Goal: Navigation & Orientation: Find specific page/section

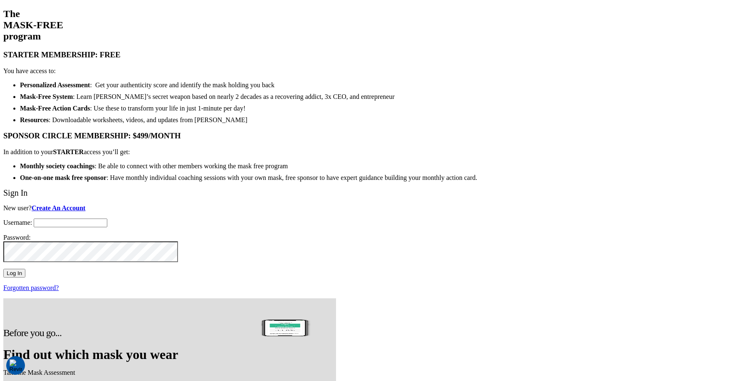
click at [107, 219] on input "Username:" at bounding box center [71, 223] width 74 height 9
type input "support@twohourssleep.com"
click at [25, 269] on input "Log In" at bounding box center [14, 273] width 22 height 9
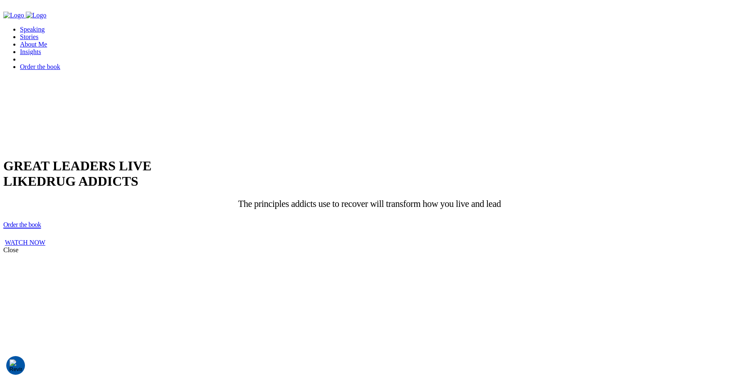
click at [41, 48] on link "Insights" at bounding box center [30, 51] width 21 height 7
click at [38, 33] on link "Stories" at bounding box center [29, 36] width 18 height 7
click at [47, 41] on link "About Me" at bounding box center [33, 44] width 27 height 7
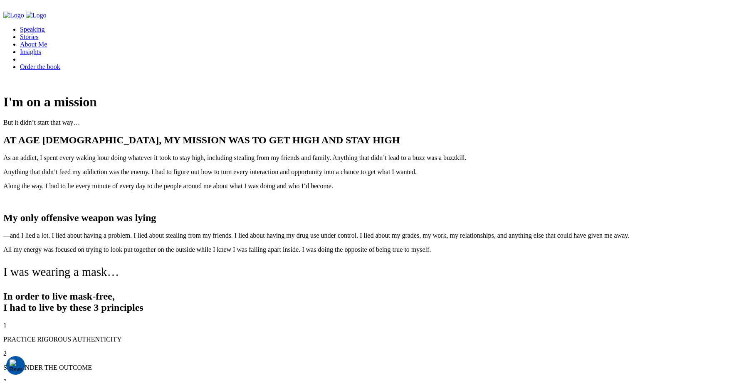
click at [45, 26] on link "Speaking" at bounding box center [32, 29] width 25 height 7
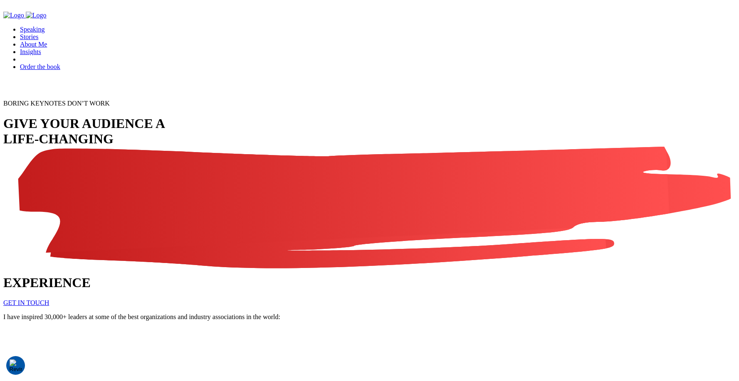
click at [47, 19] on img "Company Logo" at bounding box center [36, 15] width 21 height 7
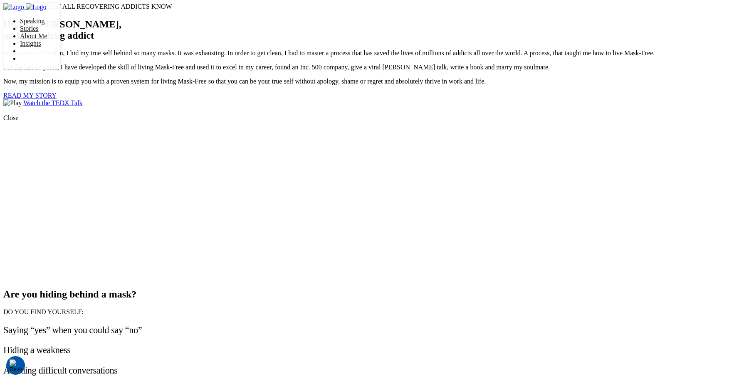
scroll to position [84, 0]
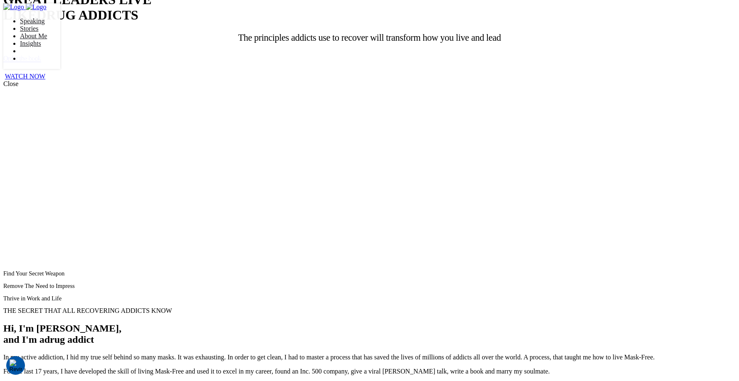
click at [45, 17] on link "Speaking" at bounding box center [32, 20] width 25 height 7
